Goal: Task Accomplishment & Management: Complete application form

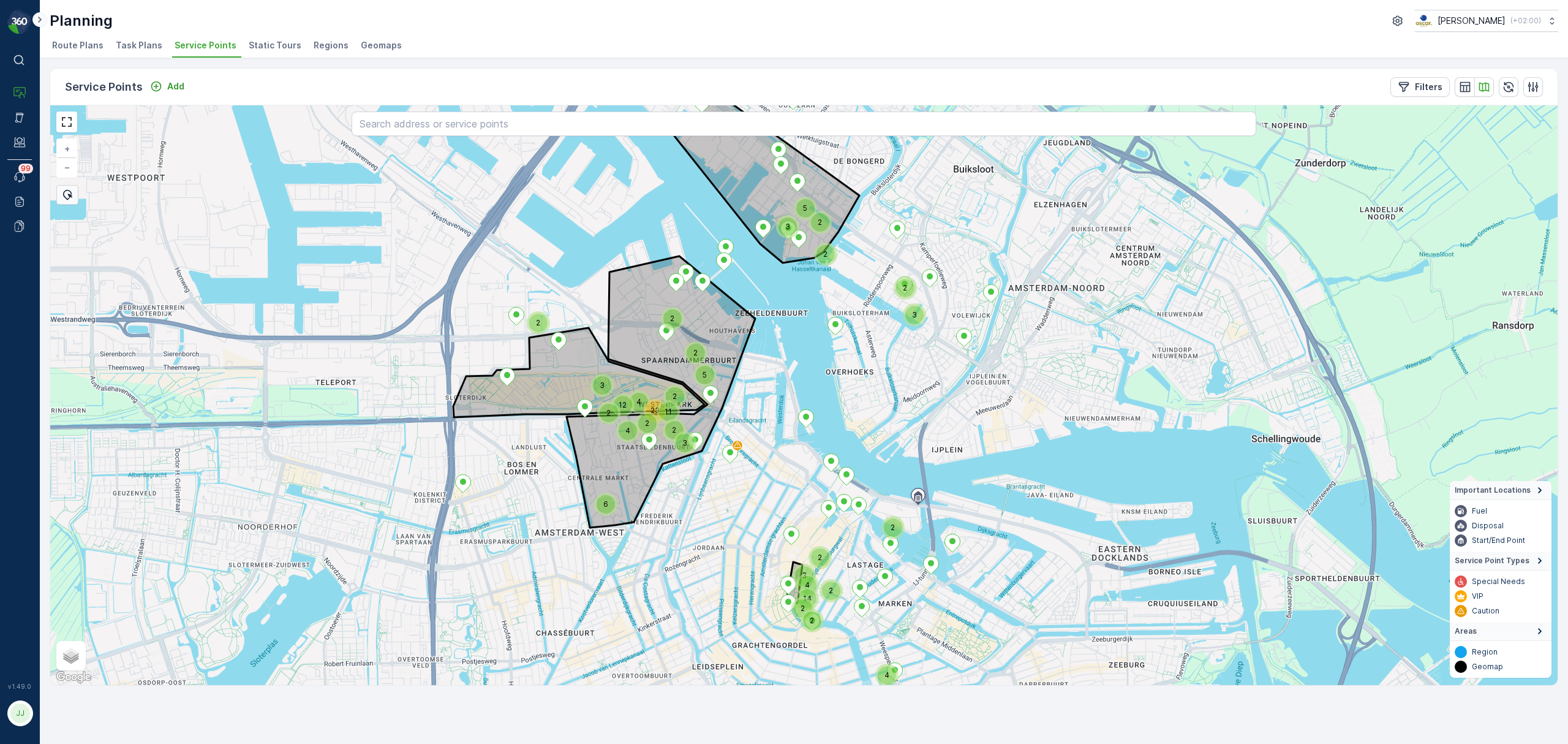
click at [34, 20] on icon at bounding box center [40, 19] width 14 height 14
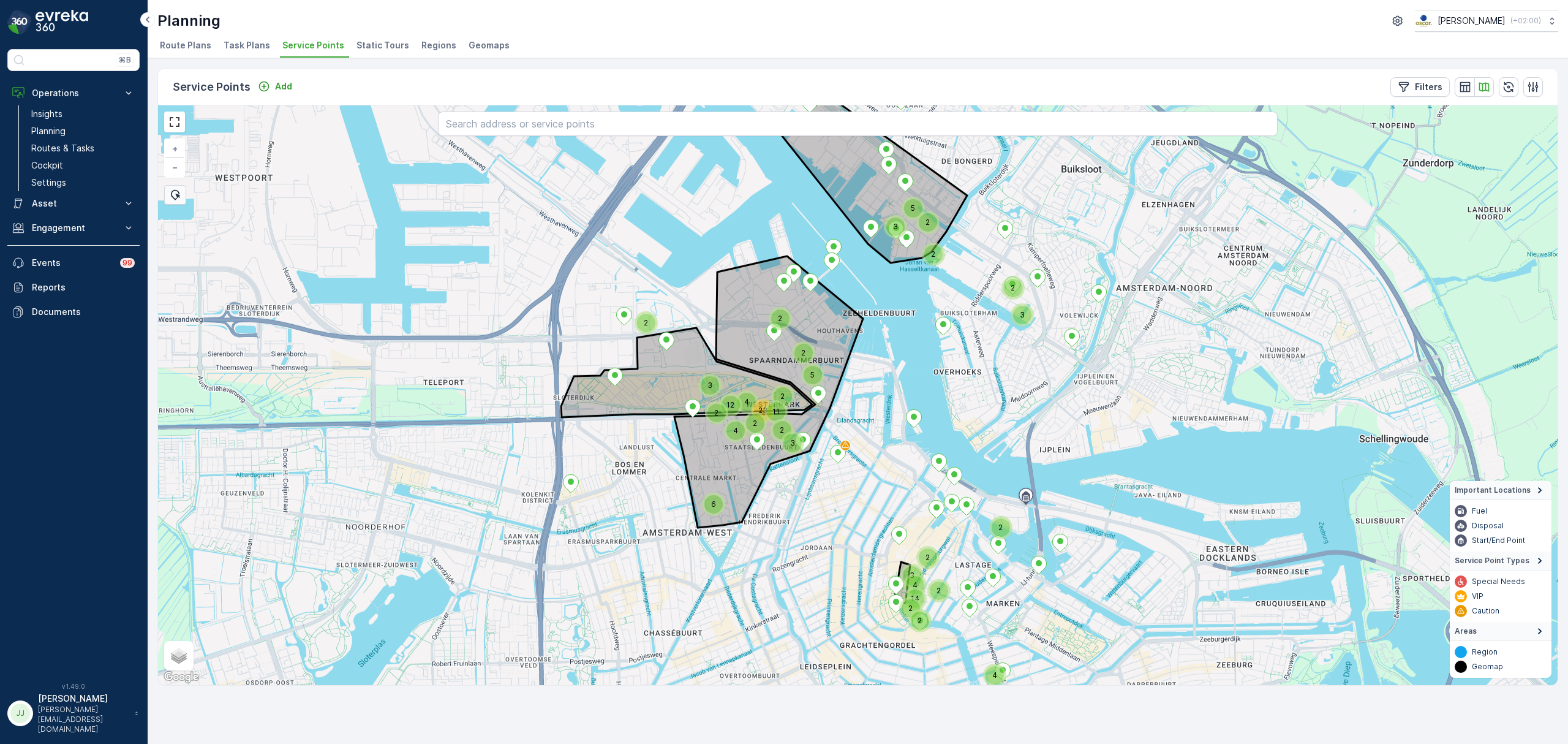
click at [197, 47] on span "Route Plans" at bounding box center [185, 45] width 51 height 12
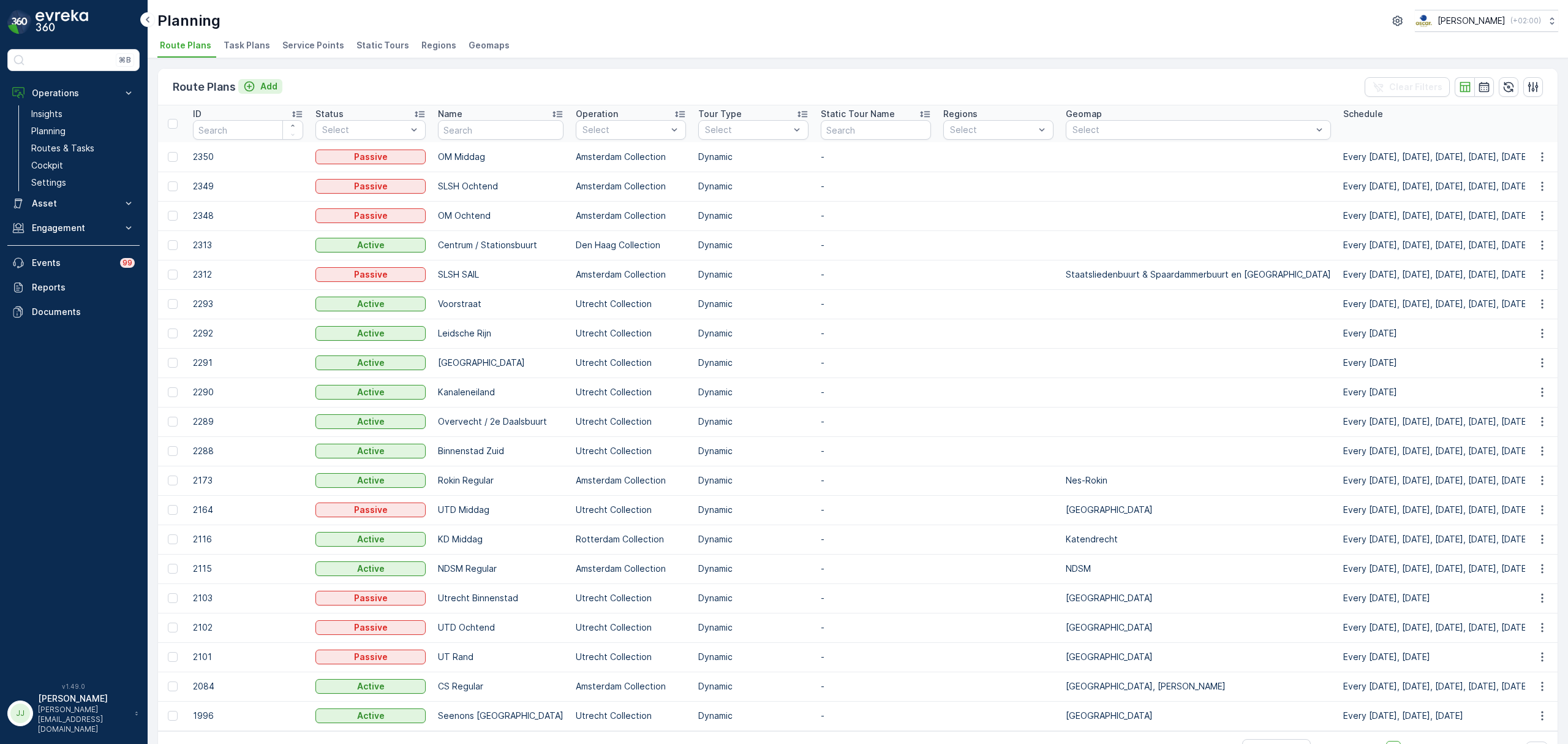
click at [273, 84] on p "Add" at bounding box center [269, 86] width 17 height 12
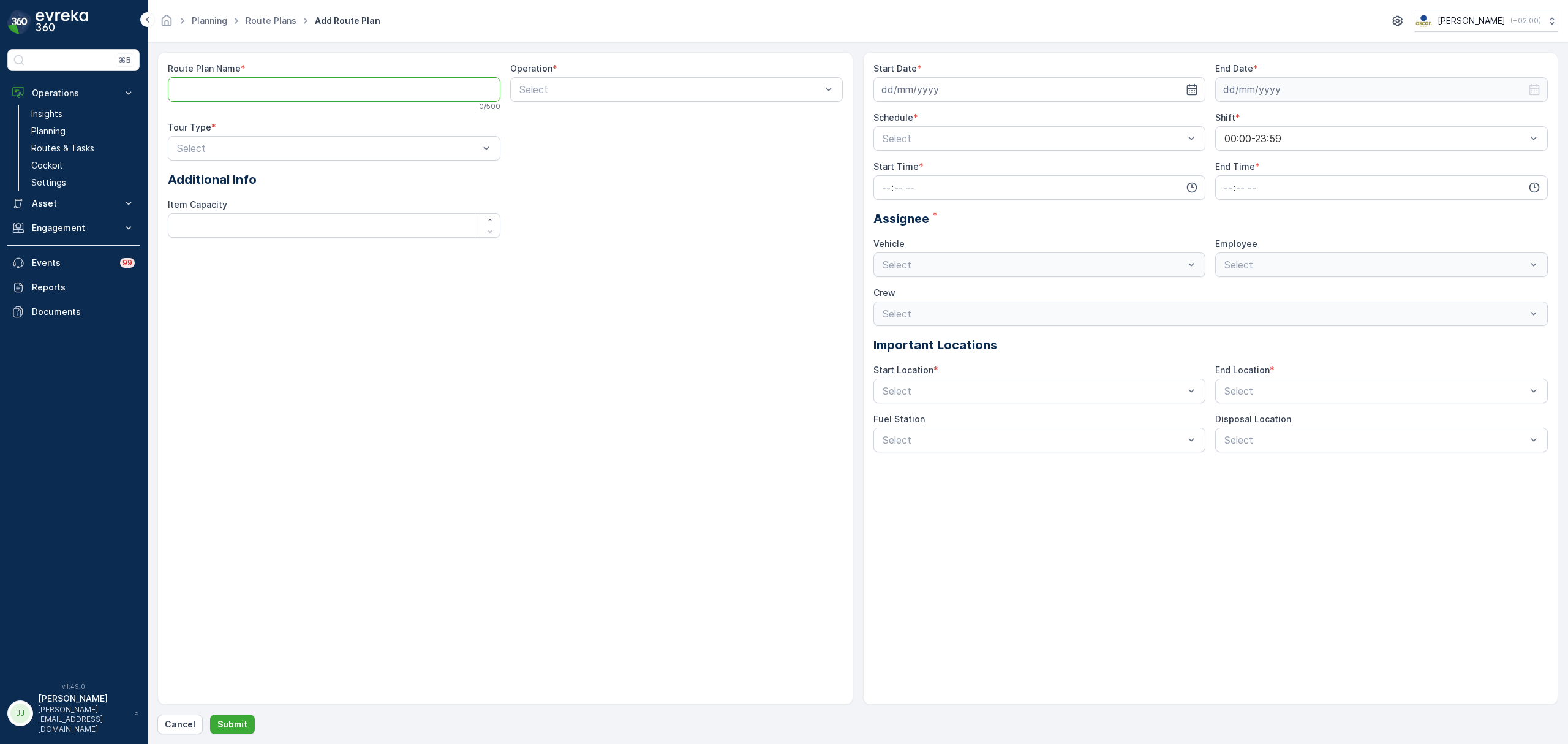
click at [250, 92] on Name "Route Plan Name" at bounding box center [334, 90] width 332 height 25
type Name "SL SH Ochtend"
click at [551, 86] on div at bounding box center [670, 89] width 304 height 11
click at [544, 134] on div "Amsterdam Collection" at bounding box center [676, 140] width 332 height 21
click at [355, 151] on div at bounding box center [328, 148] width 304 height 11
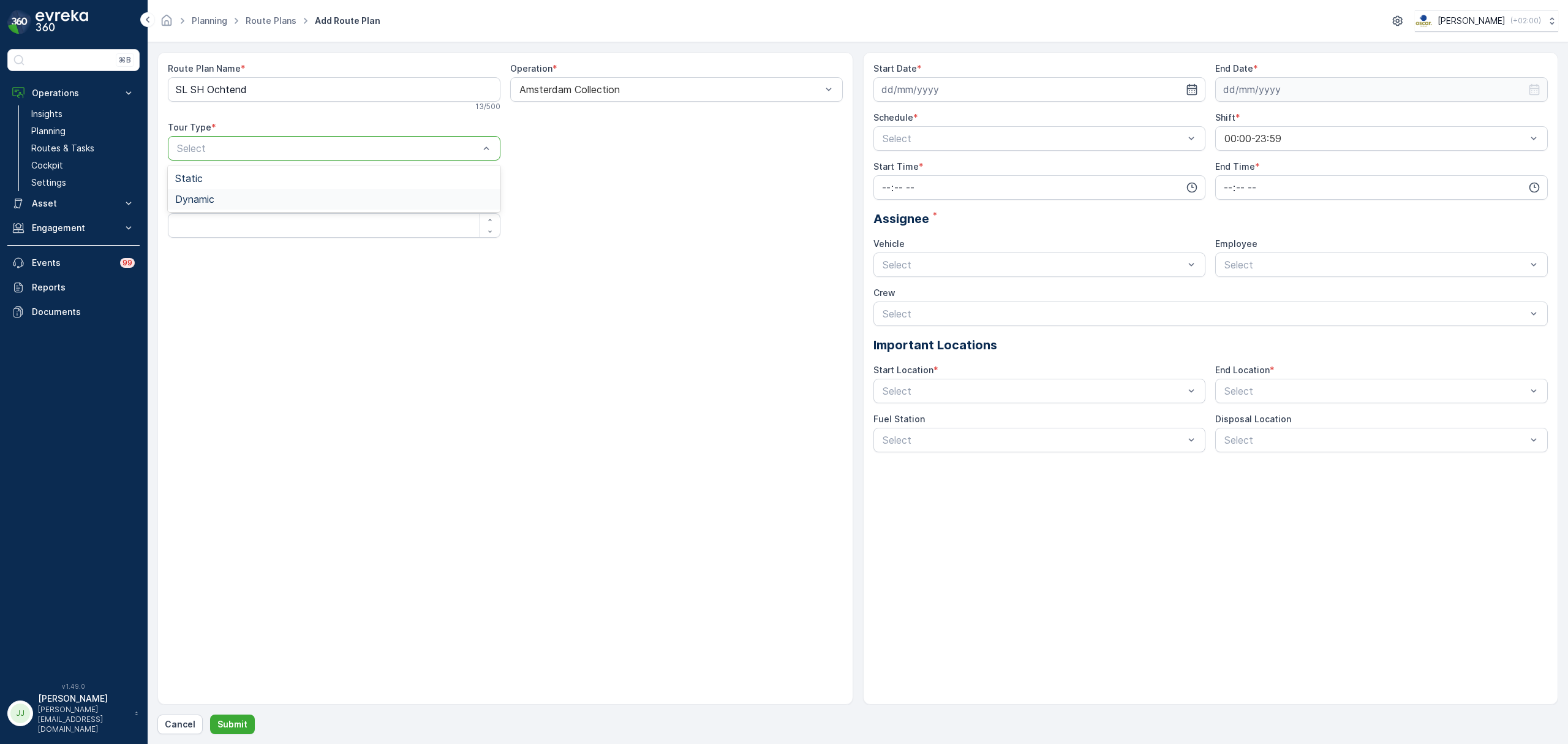
click at [247, 197] on div "Dynamic" at bounding box center [334, 199] width 318 height 11
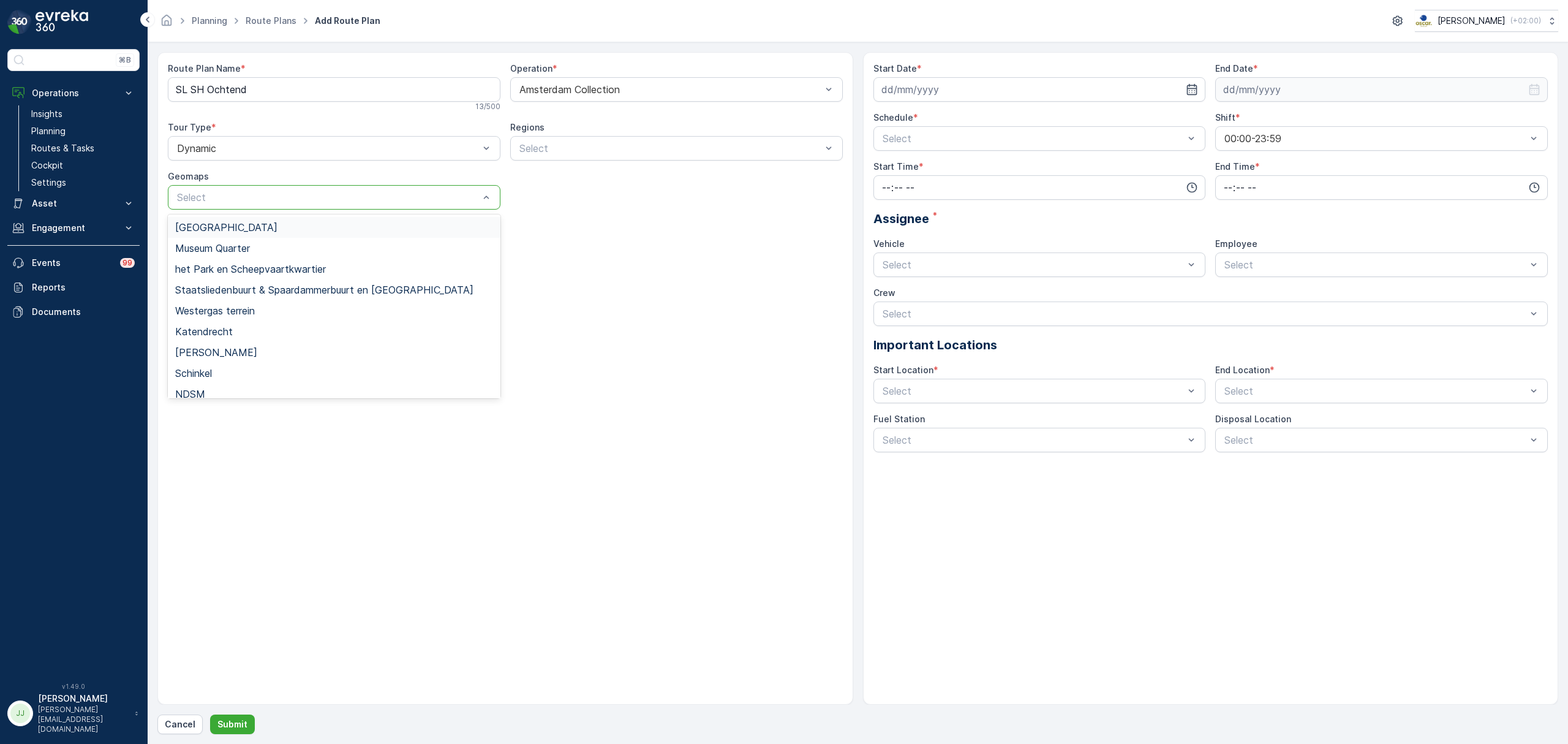
click at [238, 200] on div at bounding box center [328, 197] width 304 height 11
click at [532, 218] on div "Route Plan Name * SL SH Ochtend 13 / 500 Operation * Amsterdam Collection Tour …" at bounding box center [505, 179] width 675 height 234
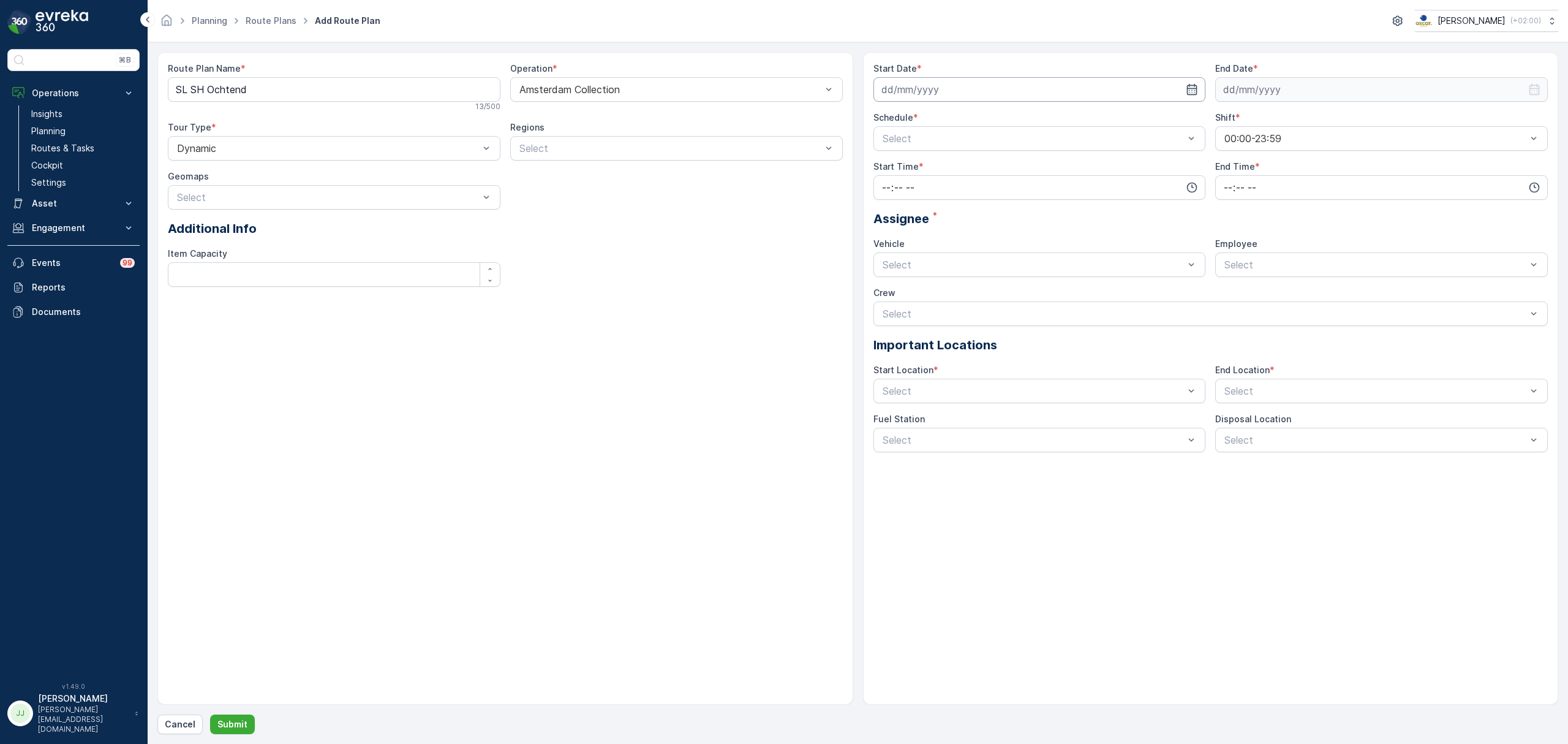
click at [883, 89] on input at bounding box center [1039, 90] width 332 height 25
click at [892, 291] on div "31" at bounding box center [894, 290] width 20 height 20
click at [1264, 89] on input at bounding box center [1381, 90] width 332 height 25
click at [1175, 87] on icon "button" at bounding box center [1177, 90] width 12 height 12
type input "[DATE]"
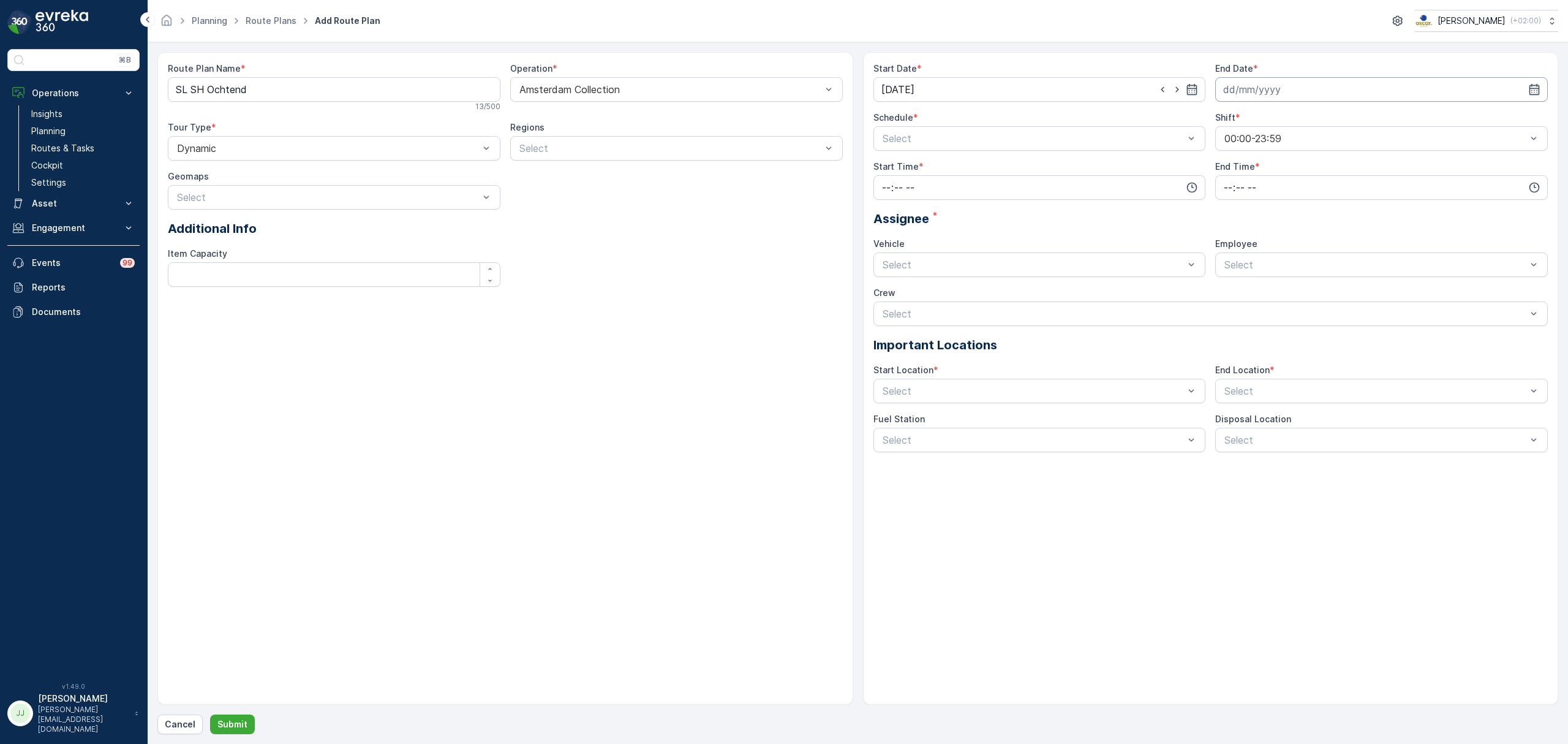
click at [1299, 93] on input at bounding box center [1381, 90] width 332 height 25
click at [1280, 113] on p "2025" at bounding box center [1287, 119] width 21 height 12
click at [1292, 233] on span "2030" at bounding box center [1295, 232] width 21 height 12
click at [1251, 118] on p "August" at bounding box center [1246, 119] width 32 height 12
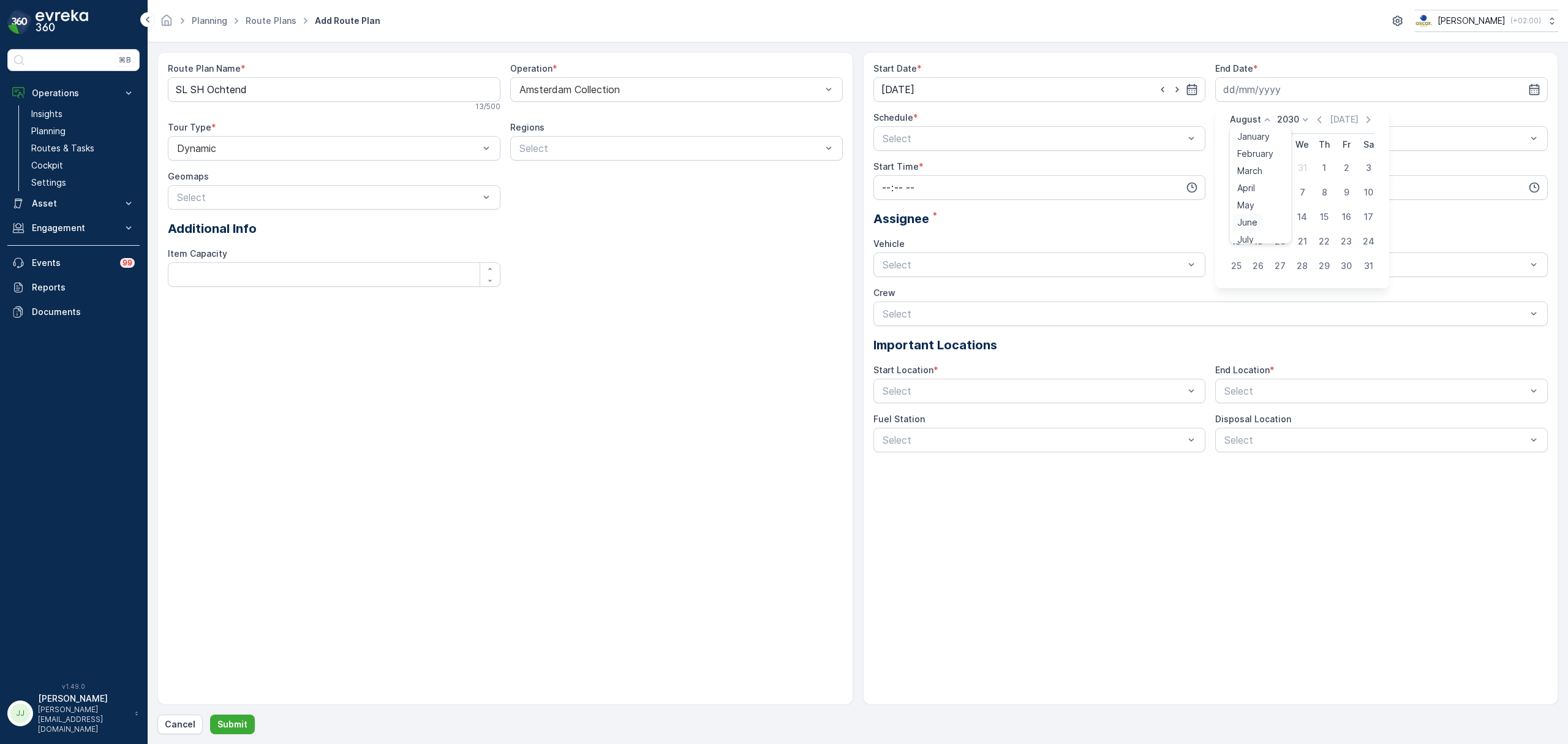
scroll to position [82, 0]
click at [1255, 208] on span "October" at bounding box center [1254, 210] width 35 height 12
click at [1255, 216] on div "14" at bounding box center [1258, 217] width 20 height 20
type input "[DATE]"
click at [1231, 199] on input "time" at bounding box center [1381, 188] width 332 height 25
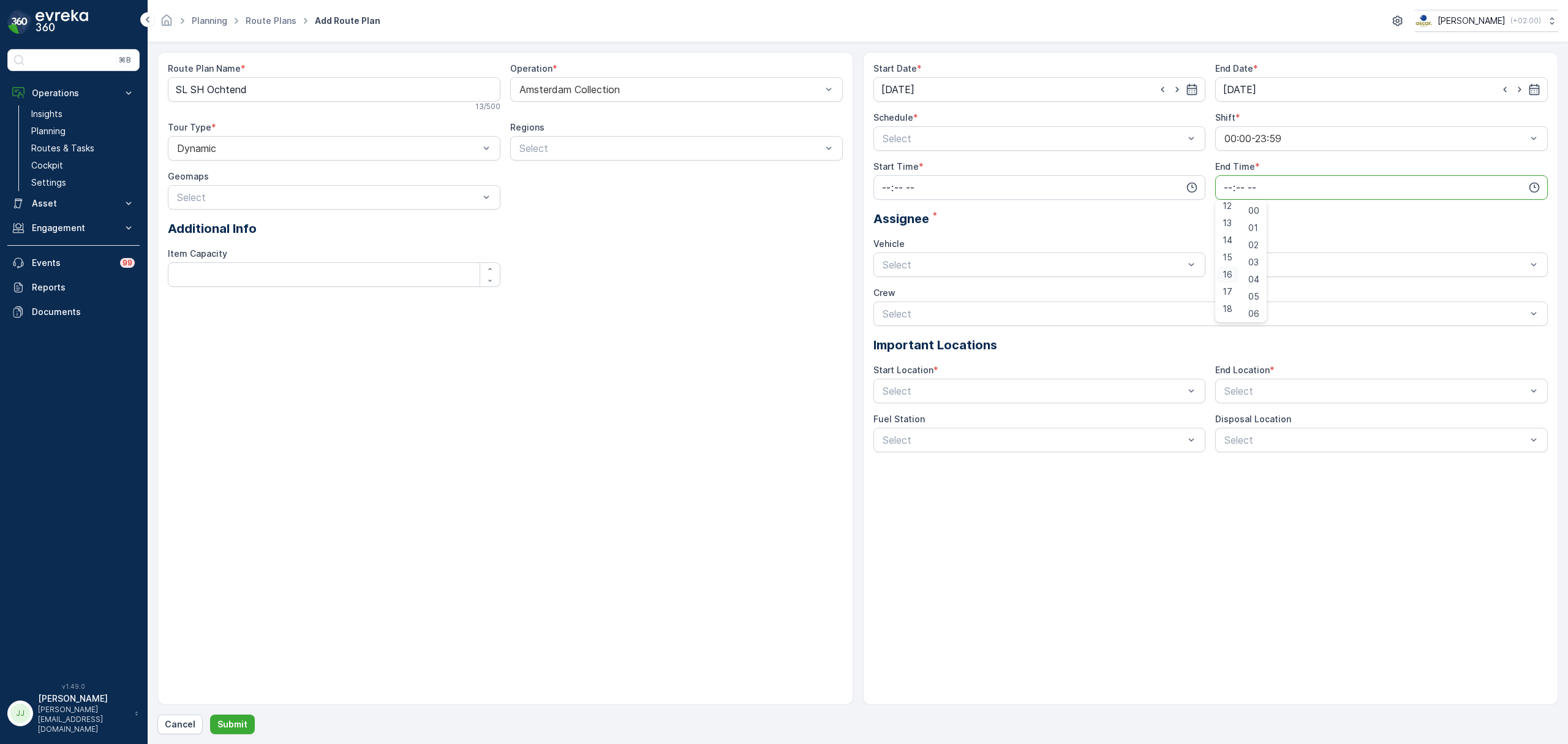
scroll to position [248, 0]
click at [1229, 302] on span "20" at bounding box center [1227, 307] width 10 height 12
type input "20:00"
click at [978, 189] on input "time" at bounding box center [1039, 188] width 332 height 25
click at [885, 297] on span "05" at bounding box center [886, 297] width 11 height 12
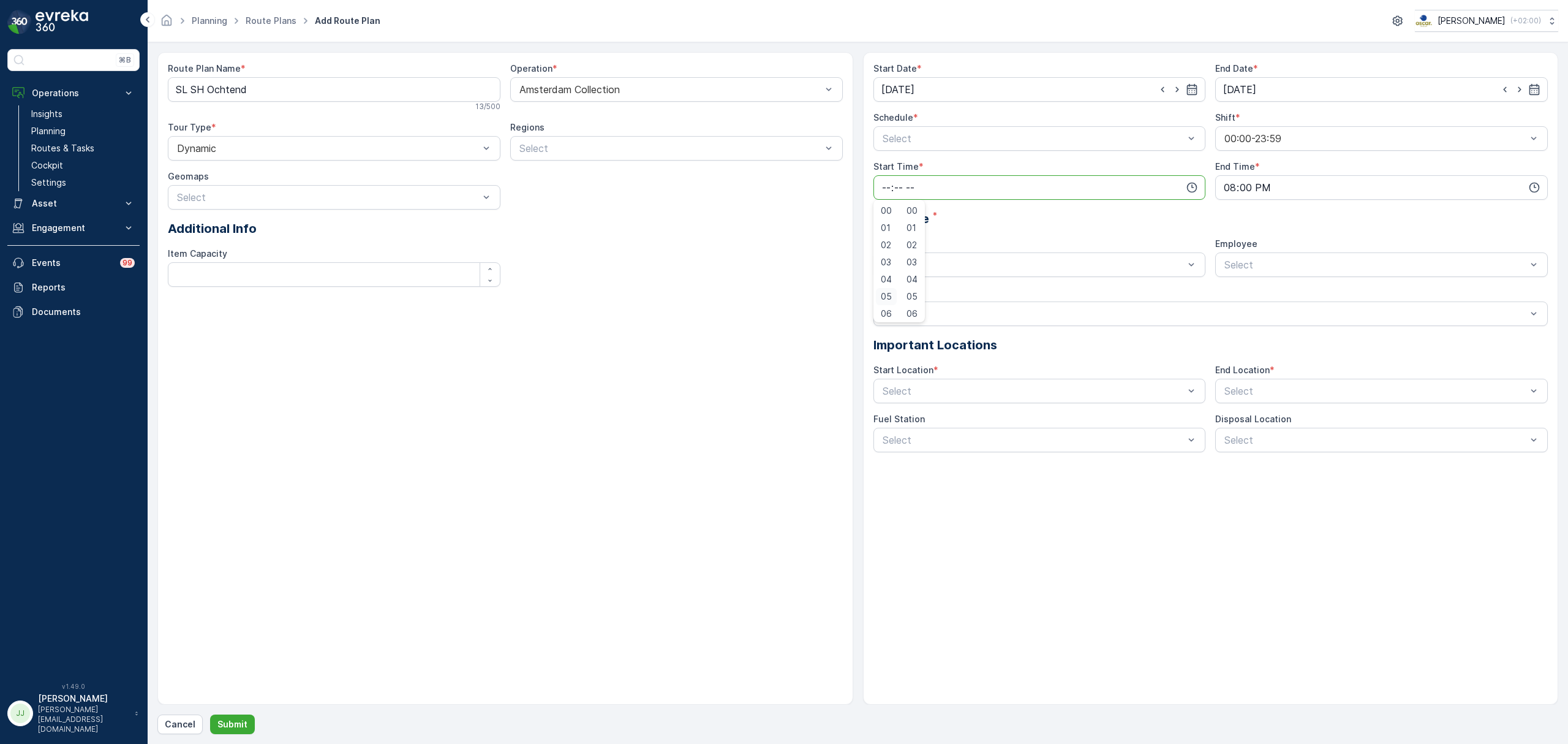
type input "05:00"
click at [974, 248] on div "Vehicle" at bounding box center [1039, 244] width 332 height 12
click at [946, 262] on div at bounding box center [1033, 265] width 304 height 11
click at [948, 287] on div "[GEOGRAPHIC_DATA]" at bounding box center [1039, 295] width 332 height 21
click at [1240, 250] on span "Employee" at bounding box center [1236, 244] width 42 height 12
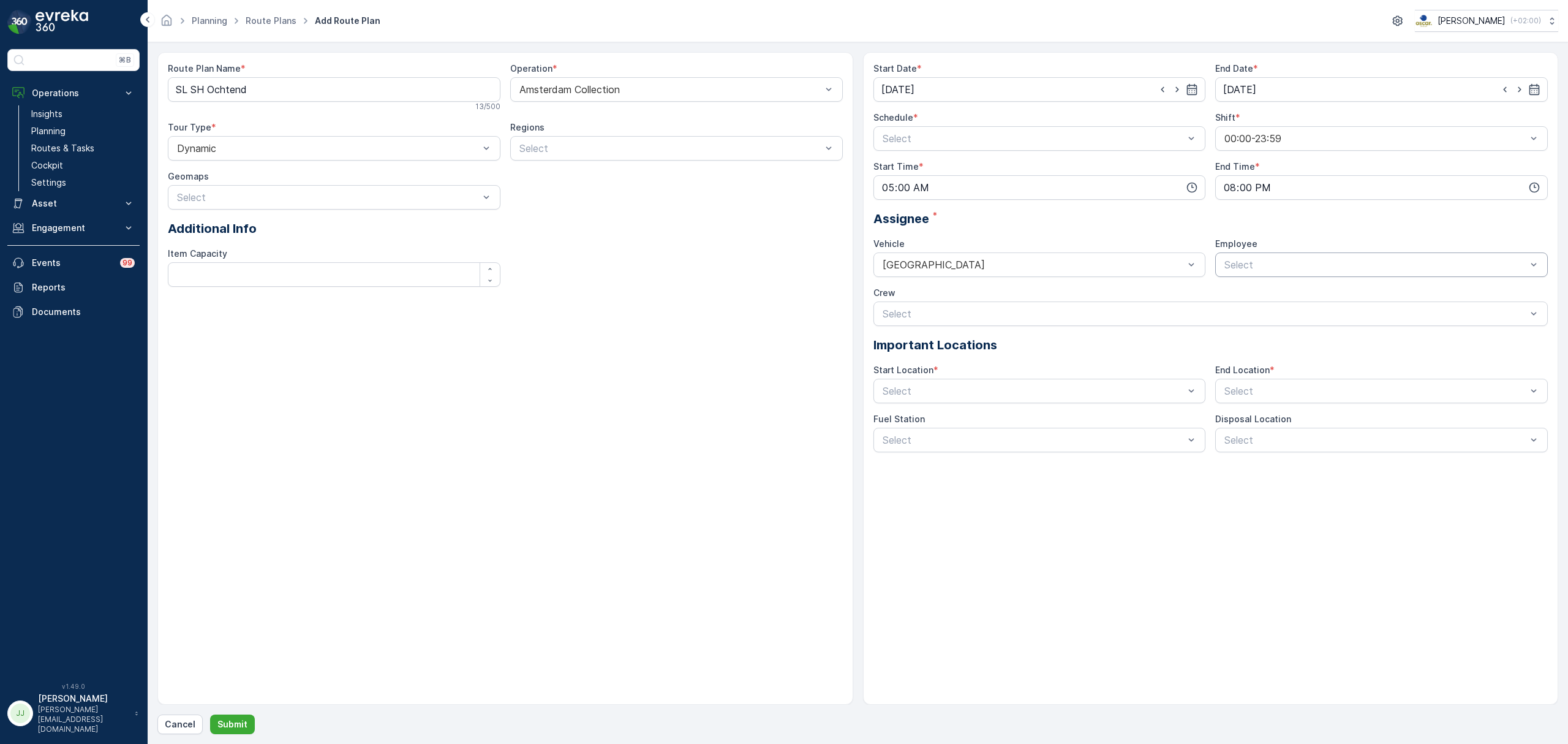
click at [1247, 265] on div at bounding box center [1375, 265] width 304 height 11
click at [1259, 420] on span "medewerker-slsh" at bounding box center [1260, 420] width 76 height 11
click at [959, 395] on div at bounding box center [1033, 391] width 304 height 11
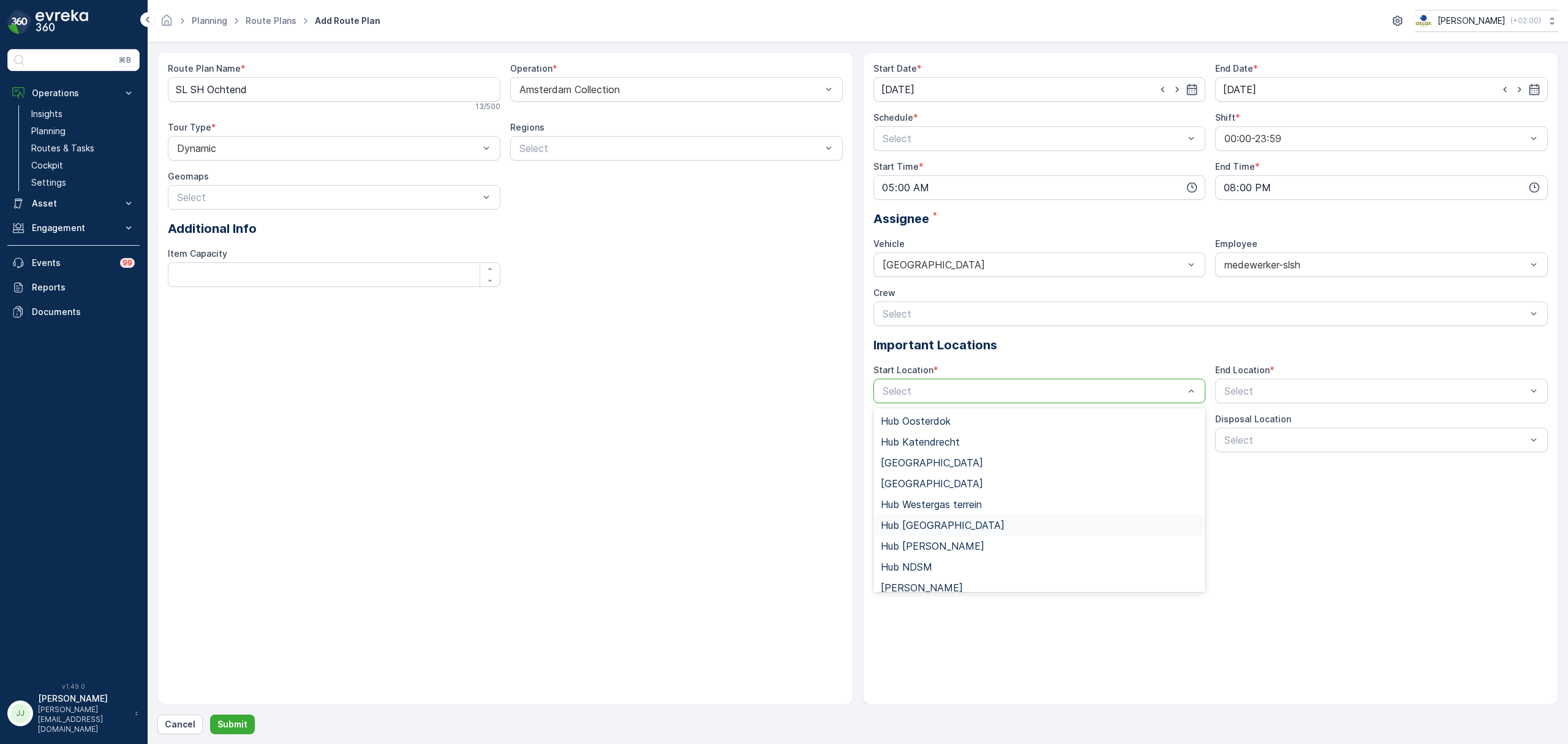
scroll to position [9, 0]
click at [943, 494] on span "Hub Westergas terrein" at bounding box center [931, 496] width 101 height 11
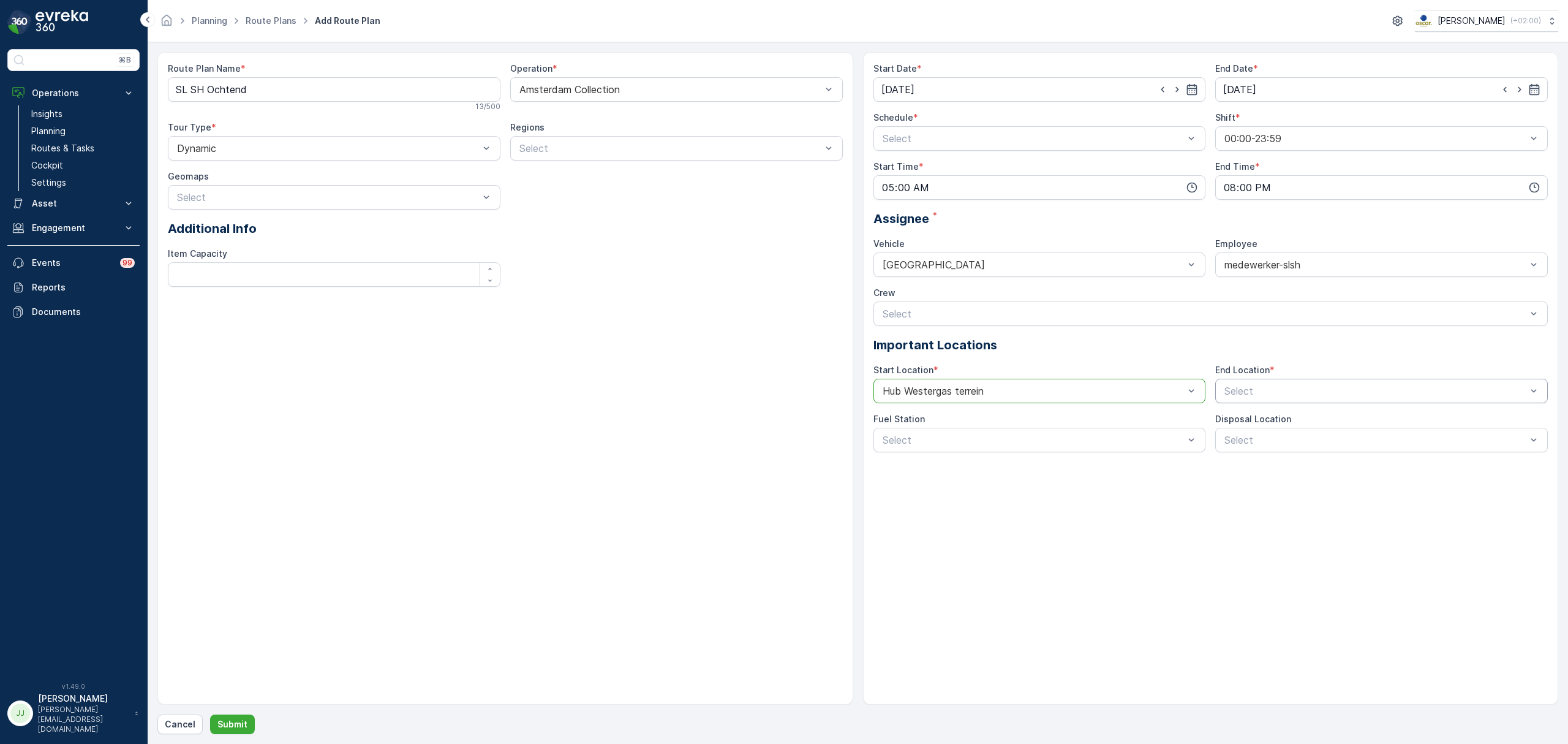
click at [1226, 388] on div at bounding box center [1375, 391] width 304 height 11
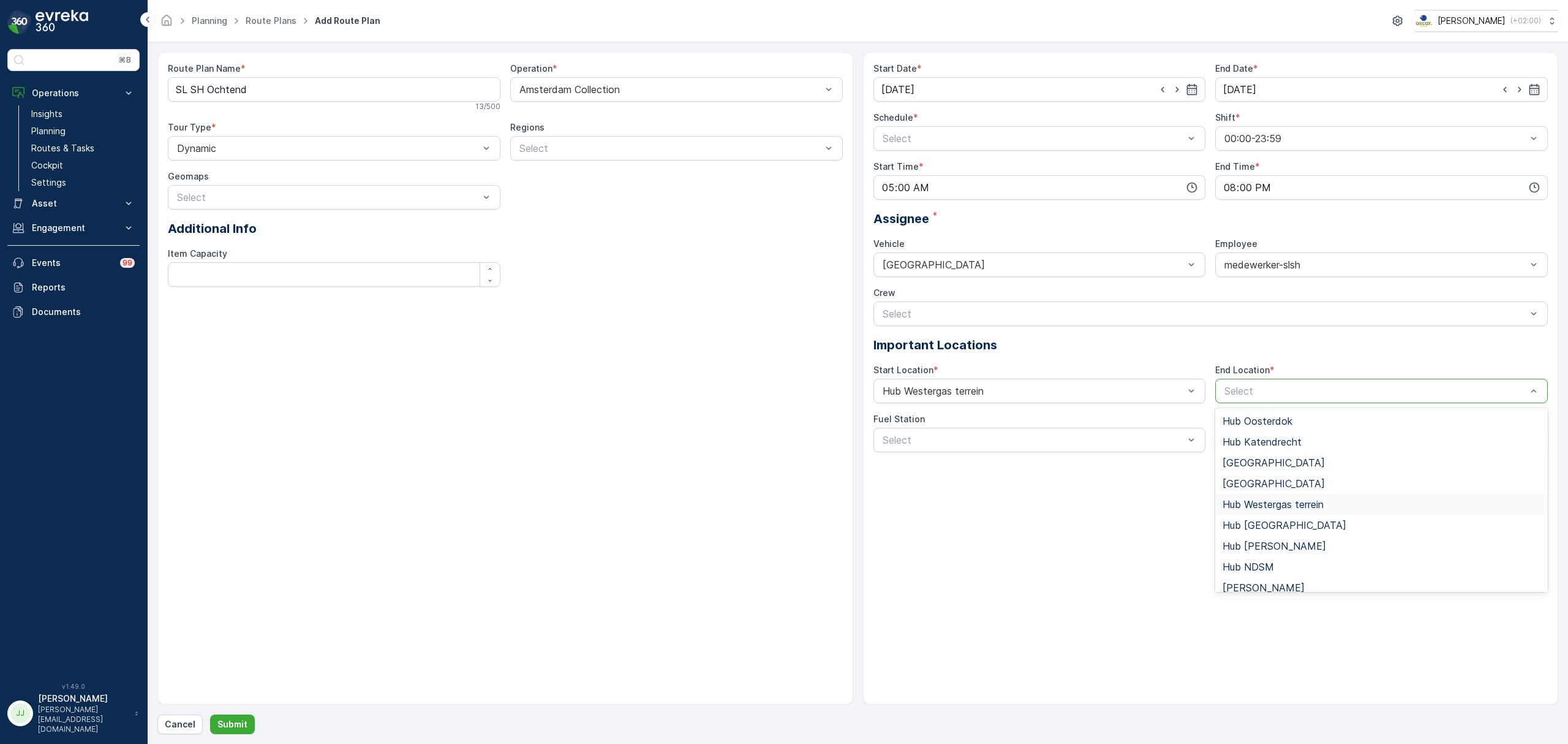
click at [1245, 510] on span "Hub Westergas terrein" at bounding box center [1273, 504] width 101 height 11
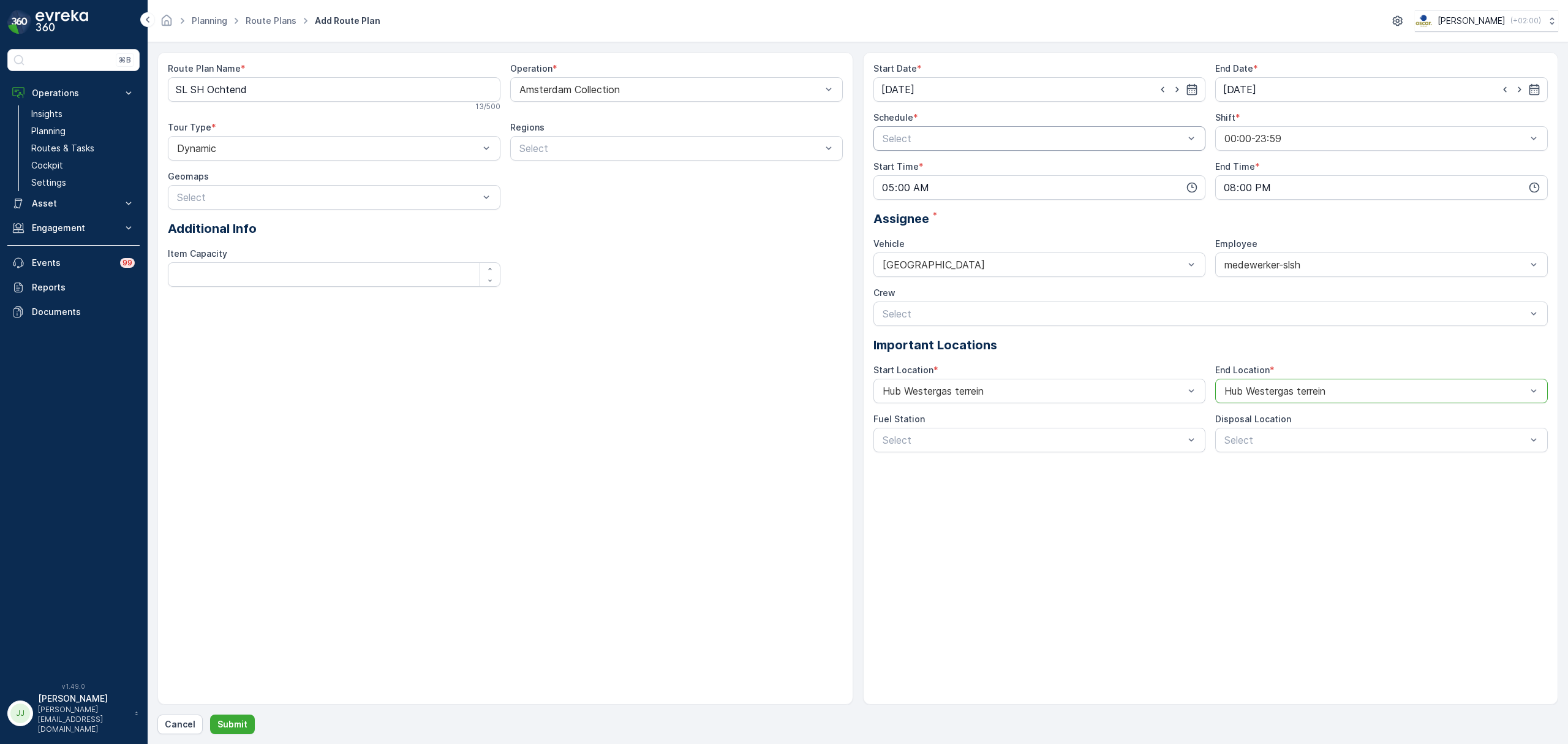
click at [931, 144] on div at bounding box center [1033, 139] width 304 height 11
click at [909, 185] on span "Days of Week" at bounding box center [913, 189] width 64 height 11
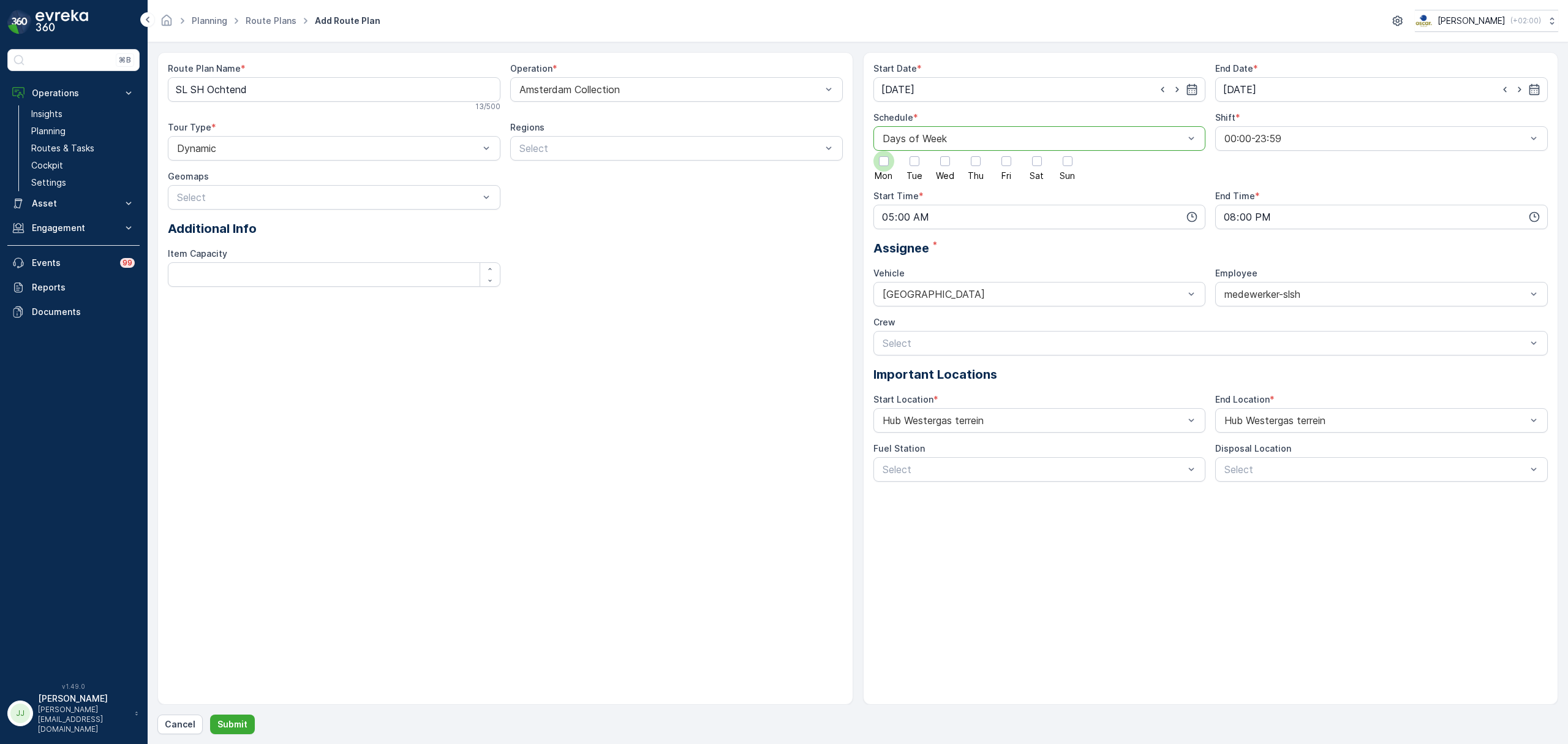
click at [892, 165] on div at bounding box center [883, 161] width 21 height 21
click at [884, 151] on input "Mon" at bounding box center [884, 151] width 0 height 0
click at [909, 165] on div at bounding box center [914, 161] width 10 height 10
click at [914, 151] on input "Tue" at bounding box center [914, 151] width 0 height 0
drag, startPoint x: 938, startPoint y: 163, endPoint x: 963, endPoint y: 162, distance: 25.0
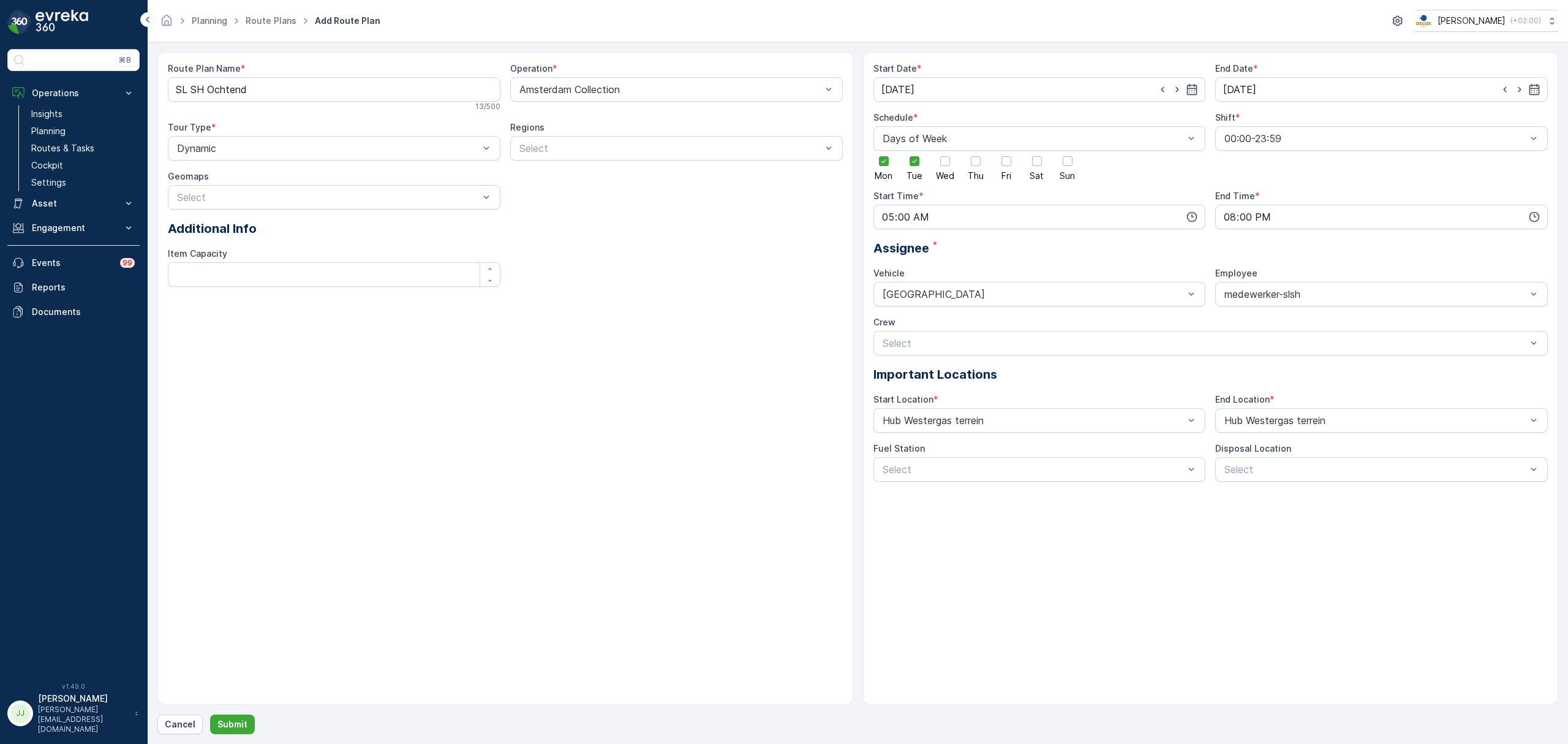
click at [942, 163] on div at bounding box center [945, 161] width 21 height 21
click at [945, 151] on input "Wed" at bounding box center [945, 151] width 0 height 0
click at [968, 162] on div at bounding box center [975, 161] width 21 height 21
click at [976, 151] on input "Thu" at bounding box center [976, 151] width 0 height 0
click at [1003, 158] on div at bounding box center [1006, 161] width 10 height 10
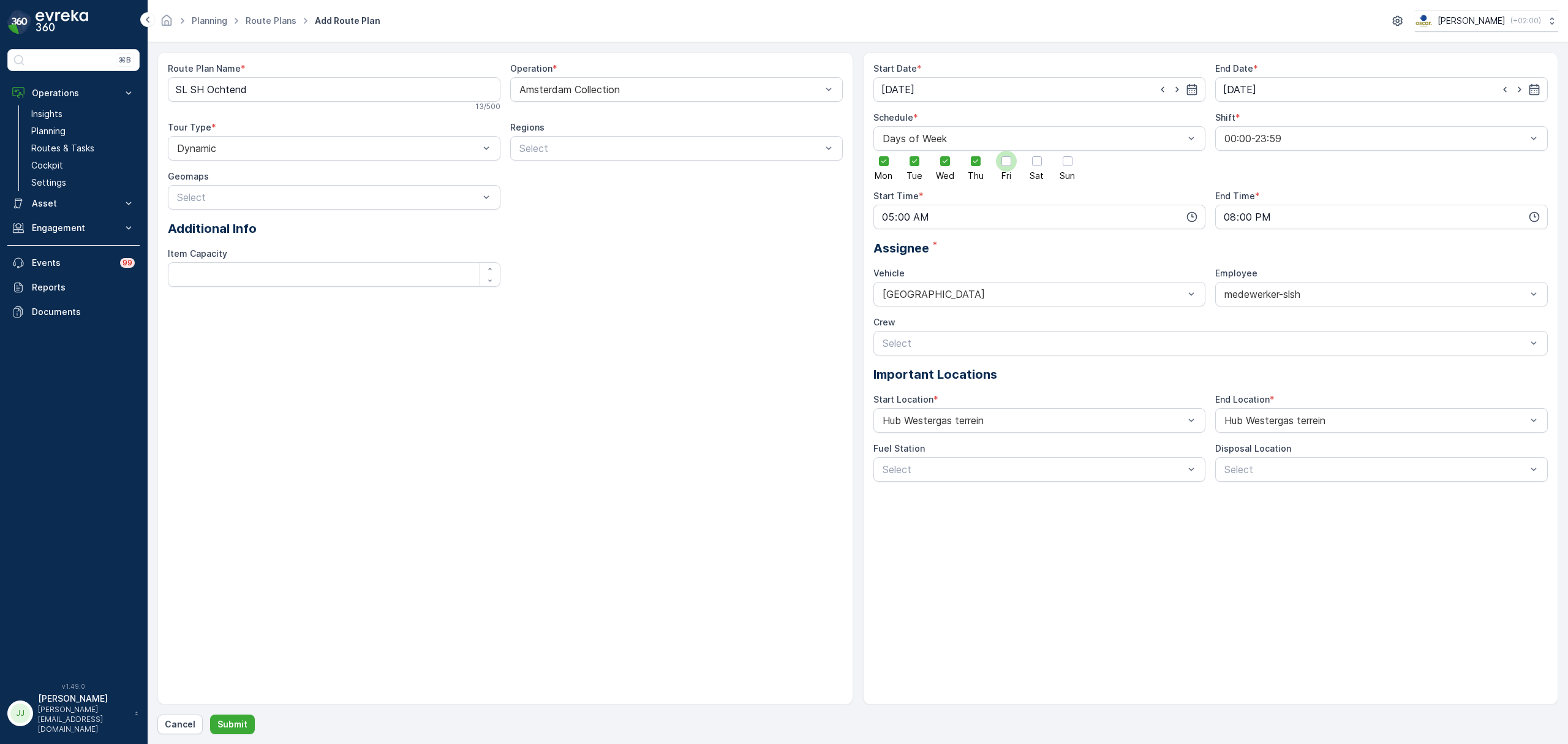
click at [1006, 151] on input "Fri" at bounding box center [1006, 151] width 0 height 0
click at [1033, 160] on div at bounding box center [1037, 161] width 10 height 10
click at [1037, 151] on input "Sat" at bounding box center [1037, 151] width 0 height 0
click at [1072, 160] on div at bounding box center [1068, 161] width 10 height 10
click at [1068, 151] on input "Sun" at bounding box center [1068, 151] width 0 height 0
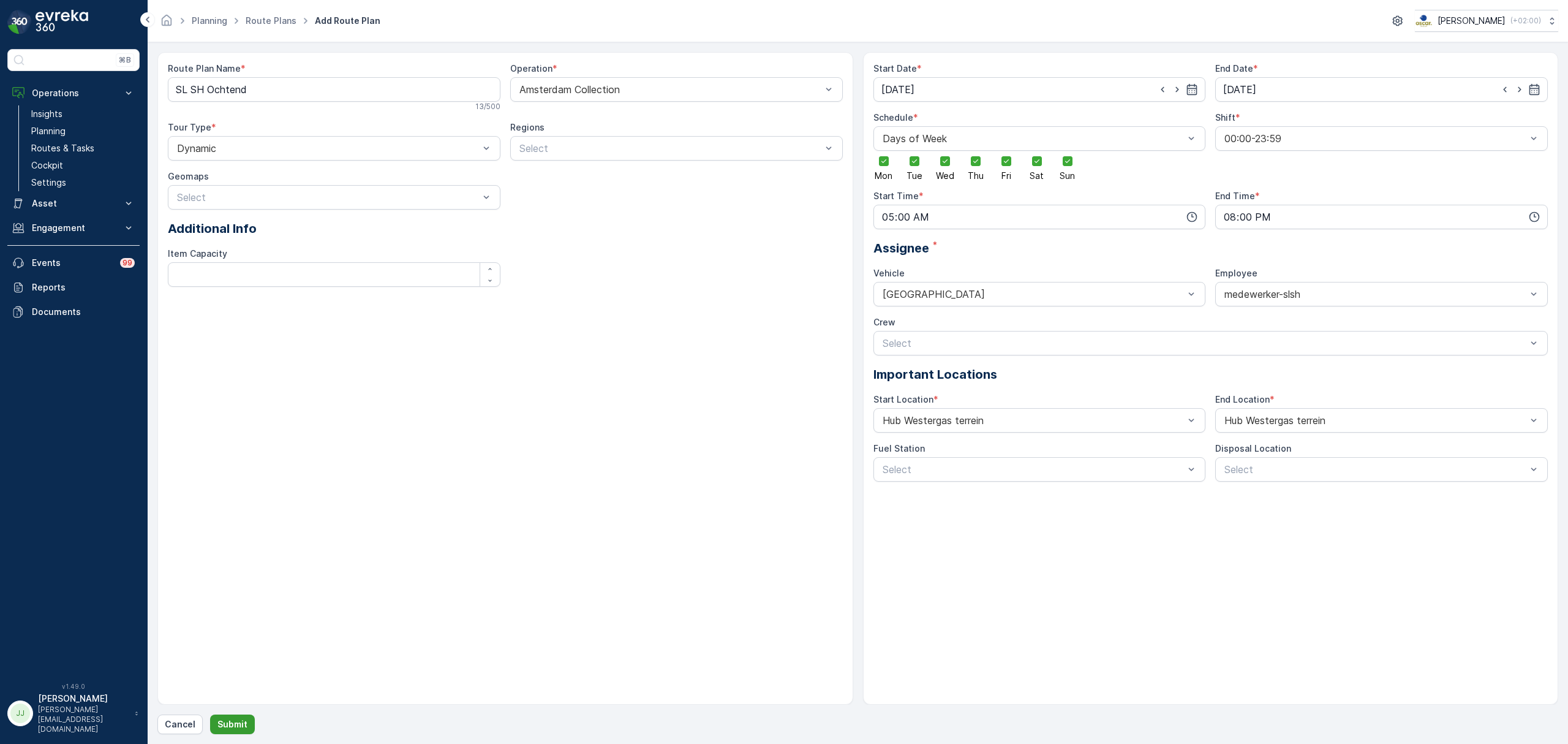
click at [244, 724] on p "Submit" at bounding box center [232, 724] width 30 height 12
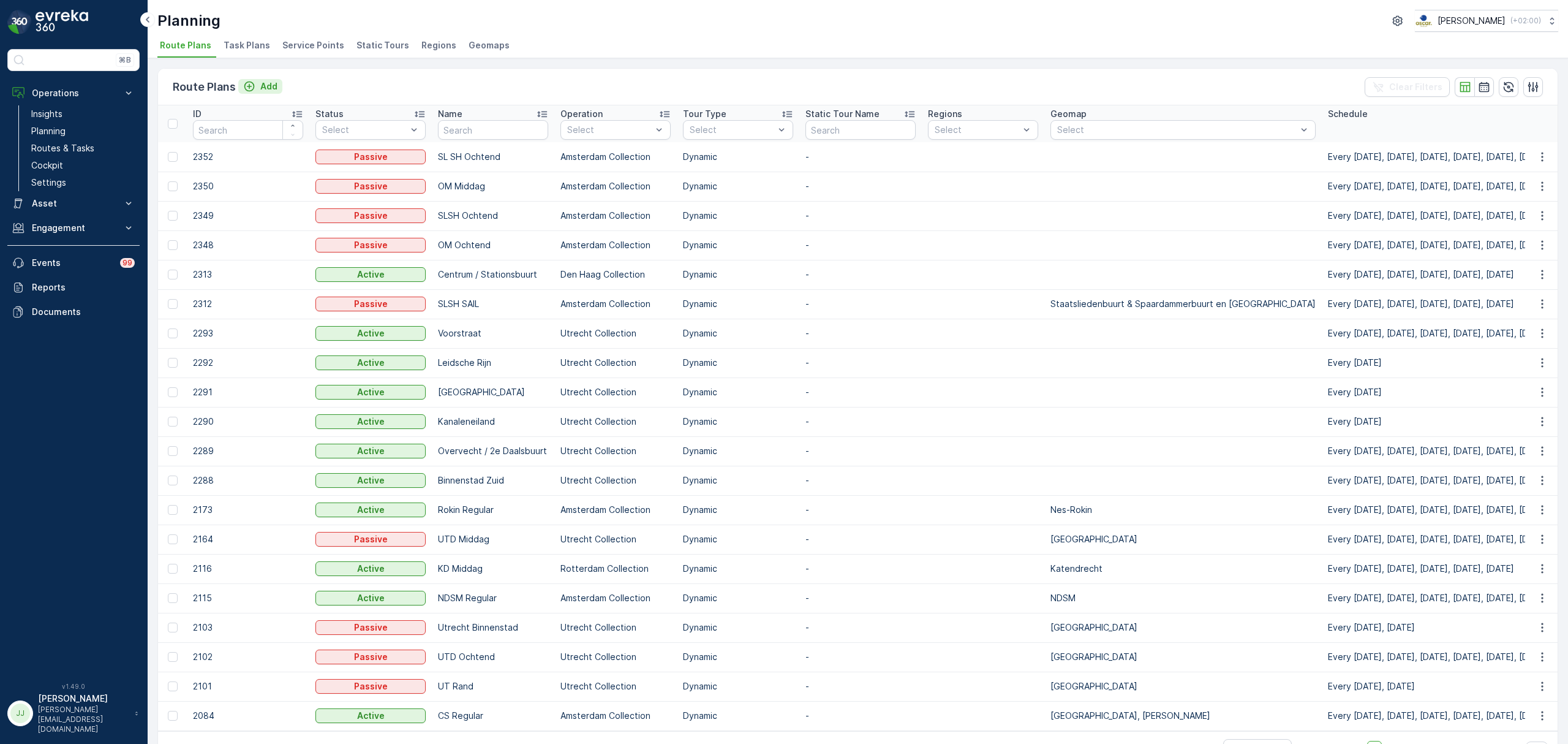
click at [268, 88] on p "Add" at bounding box center [269, 86] width 17 height 12
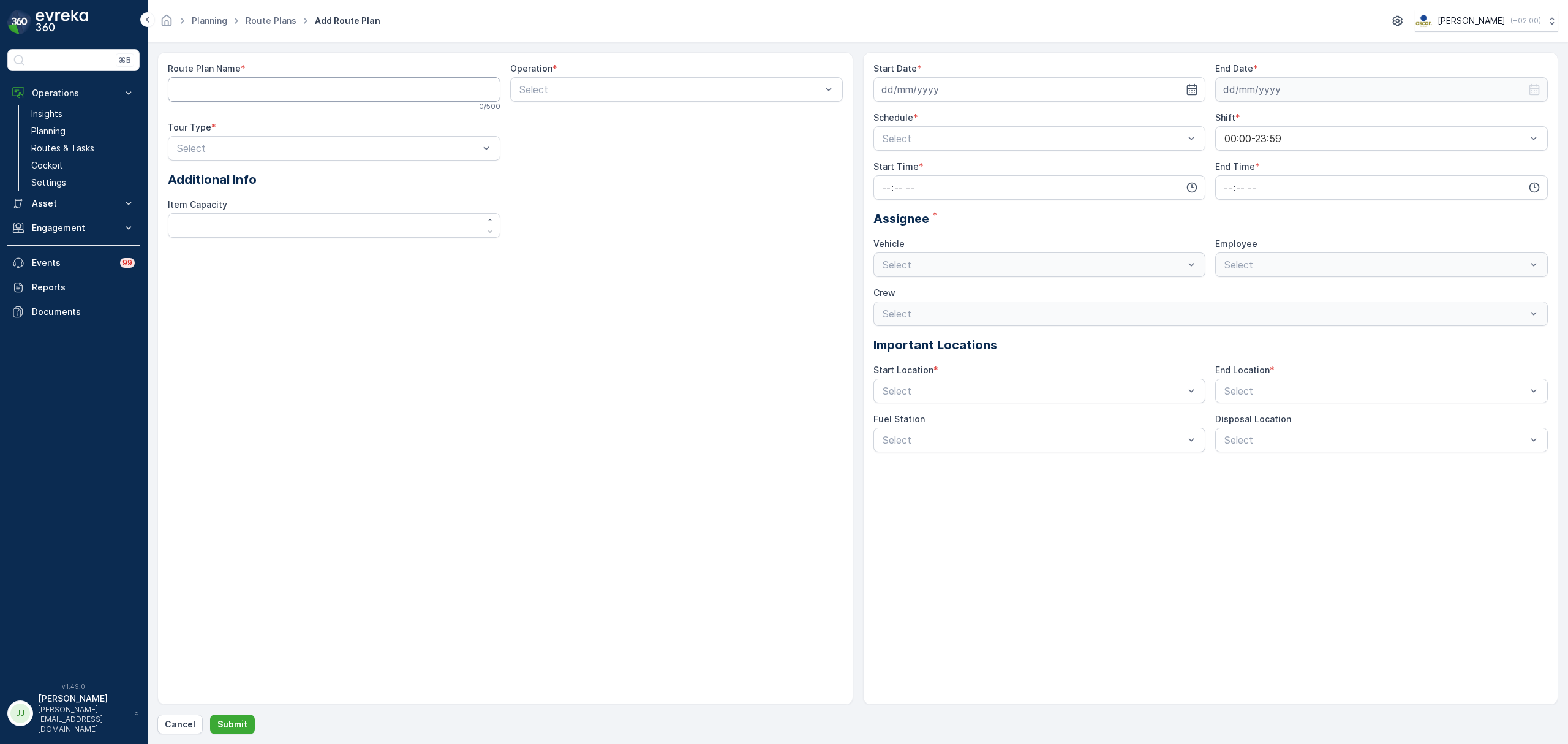
click at [282, 96] on Name "Route Plan Name" at bounding box center [334, 90] width 332 height 25
type Name "S"
